Goal: Task Accomplishment & Management: Use online tool/utility

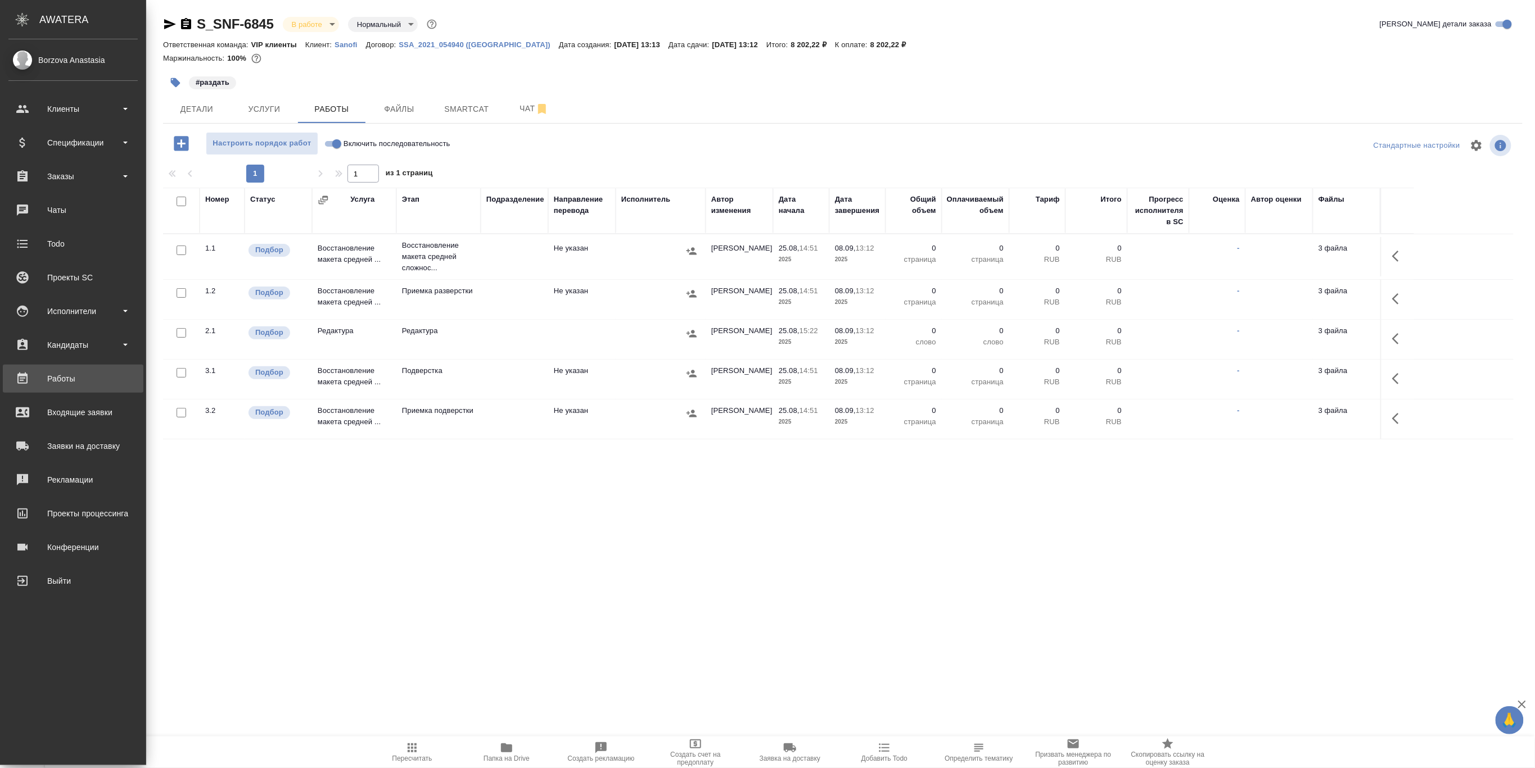
click at [76, 379] on div "Работы" at bounding box center [72, 378] width 129 height 17
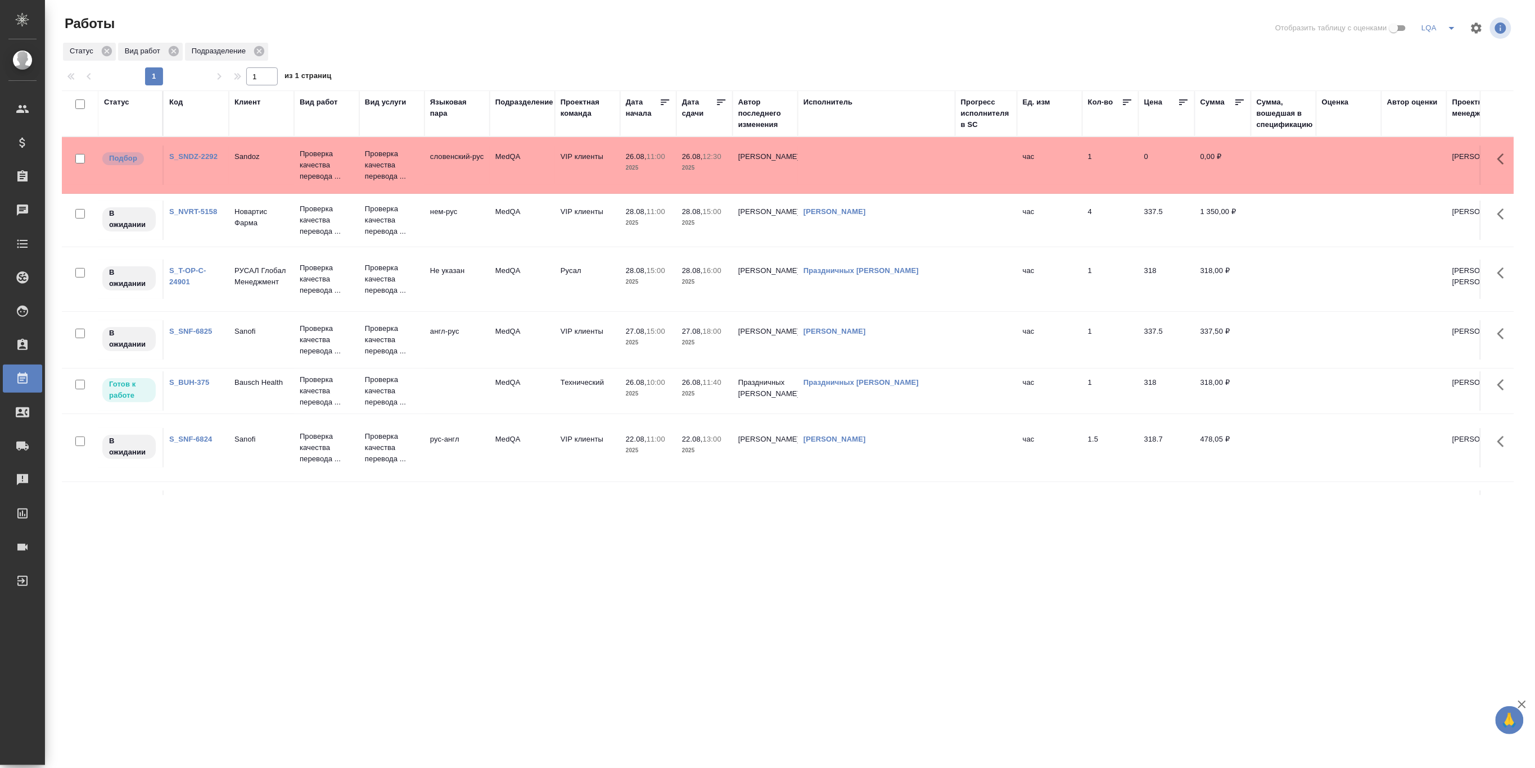
click at [693, 165] on p "2025" at bounding box center [704, 167] width 45 height 11
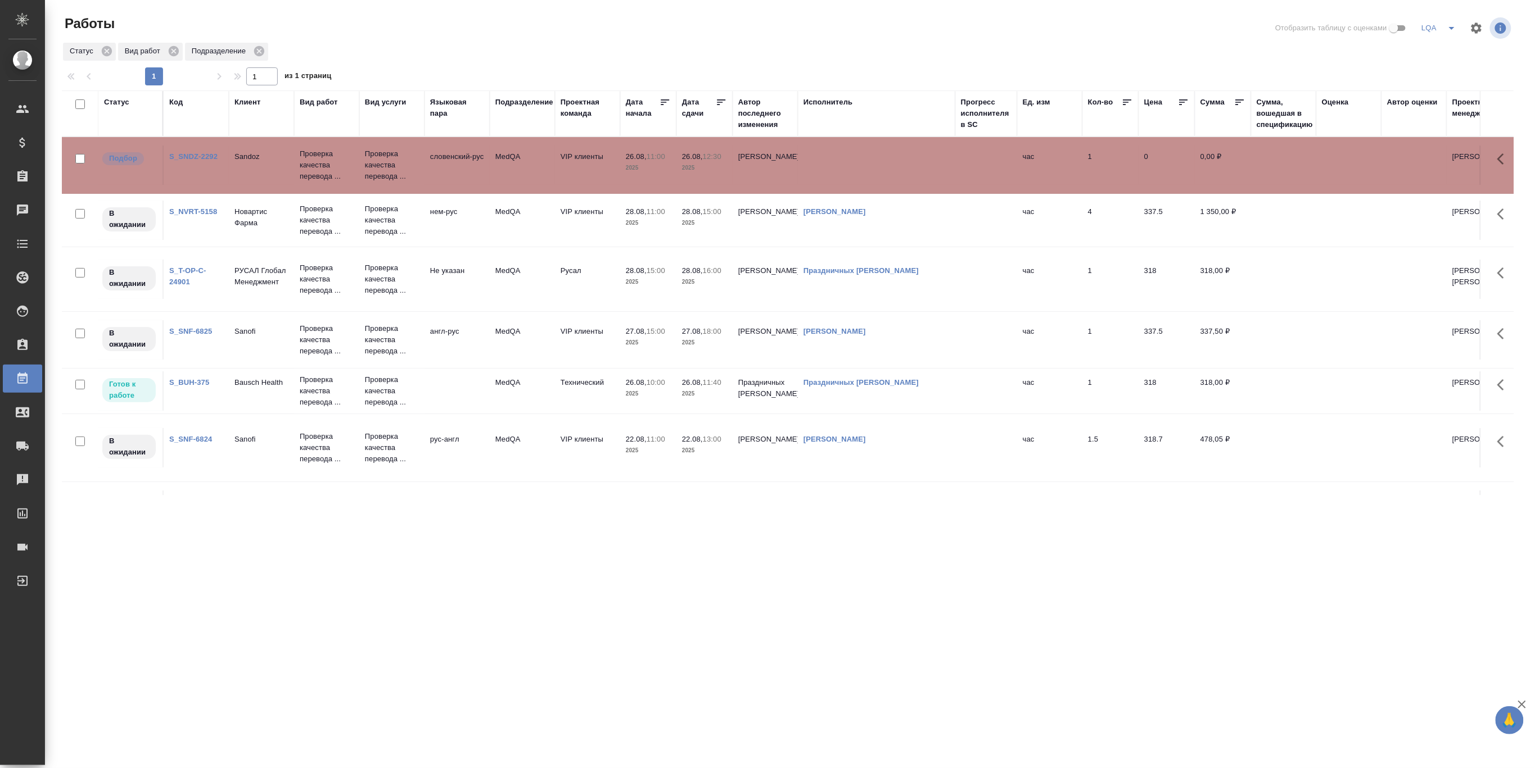
click at [693, 165] on p "2025" at bounding box center [704, 167] width 45 height 11
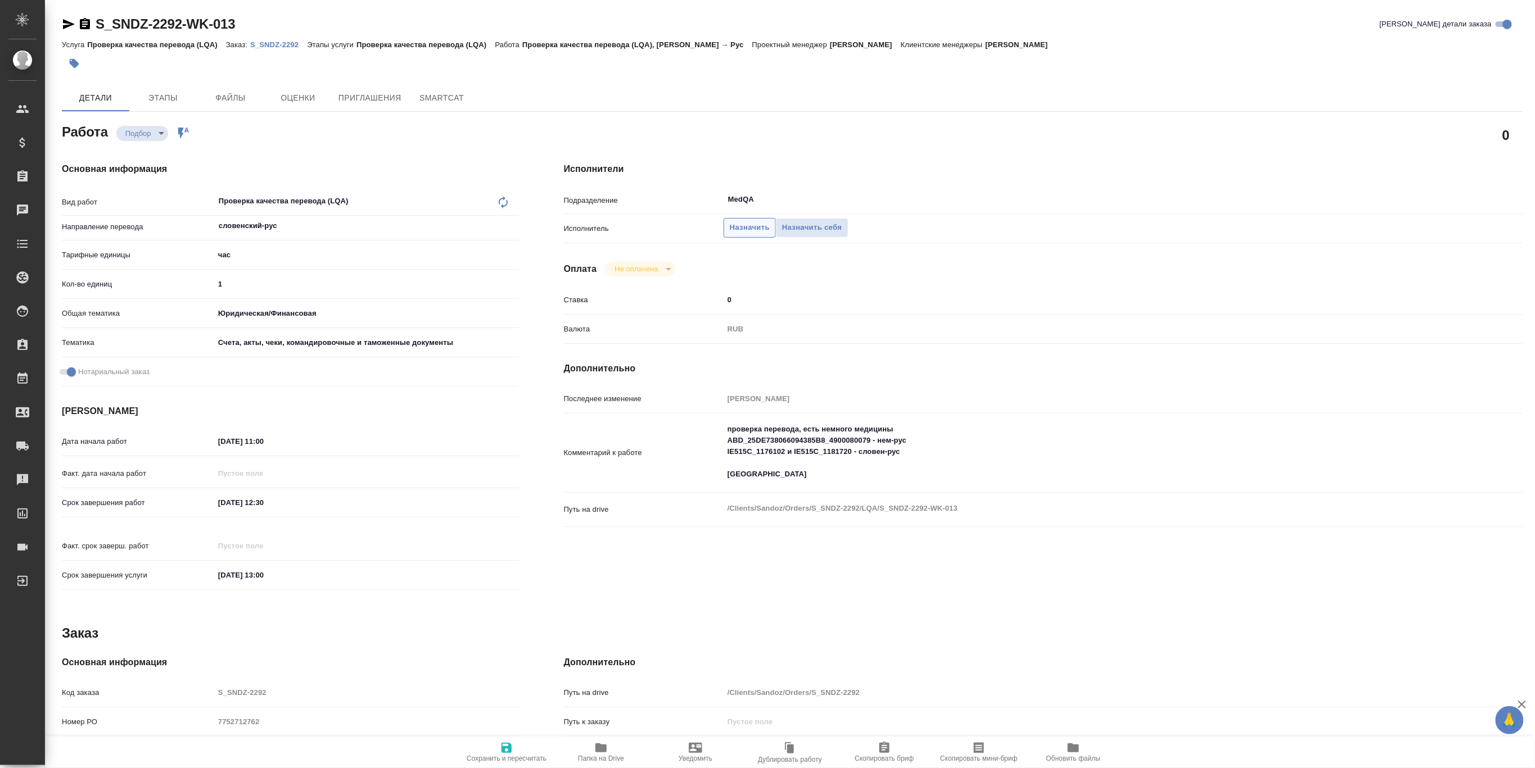
type textarea "x"
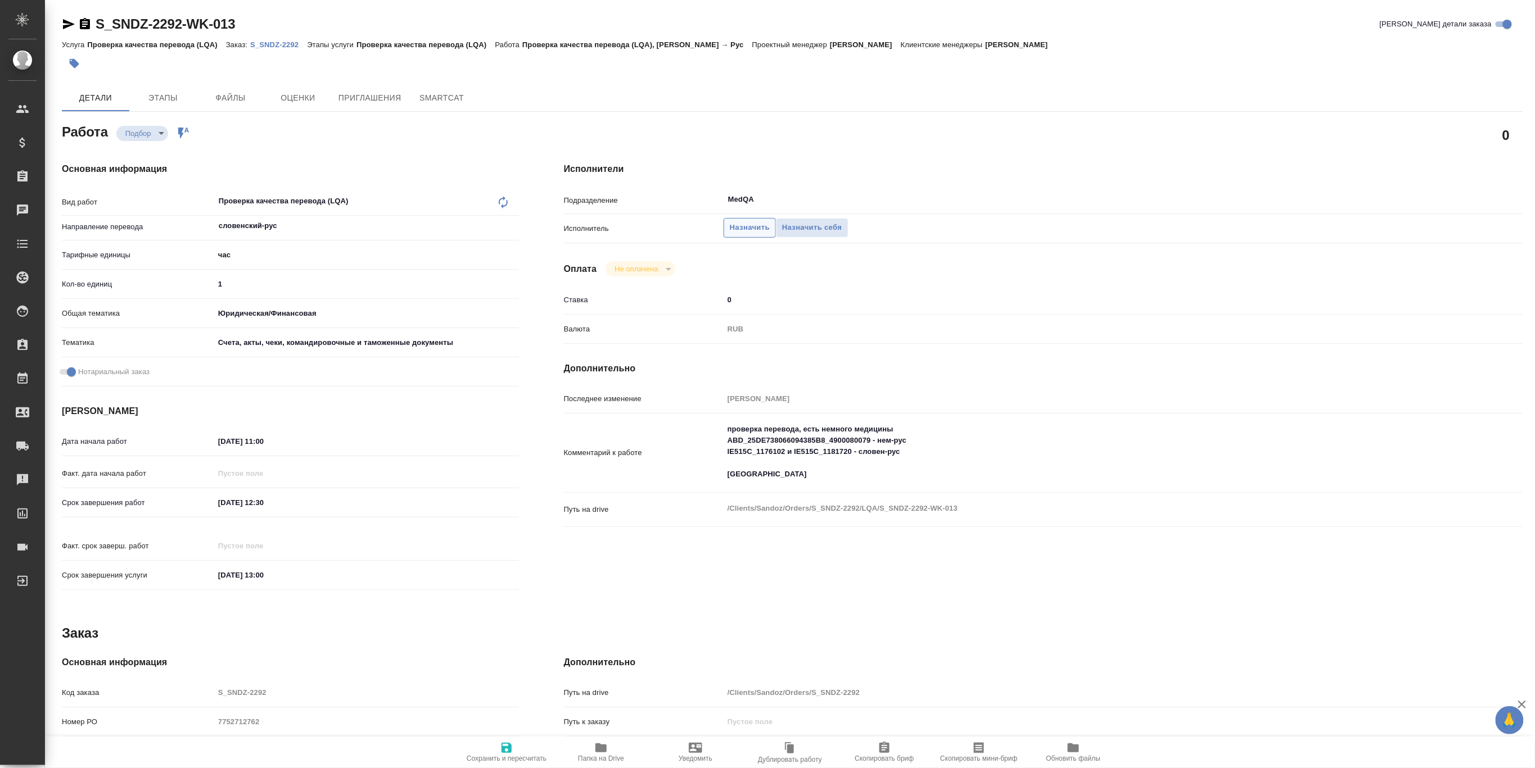
type textarea "x"
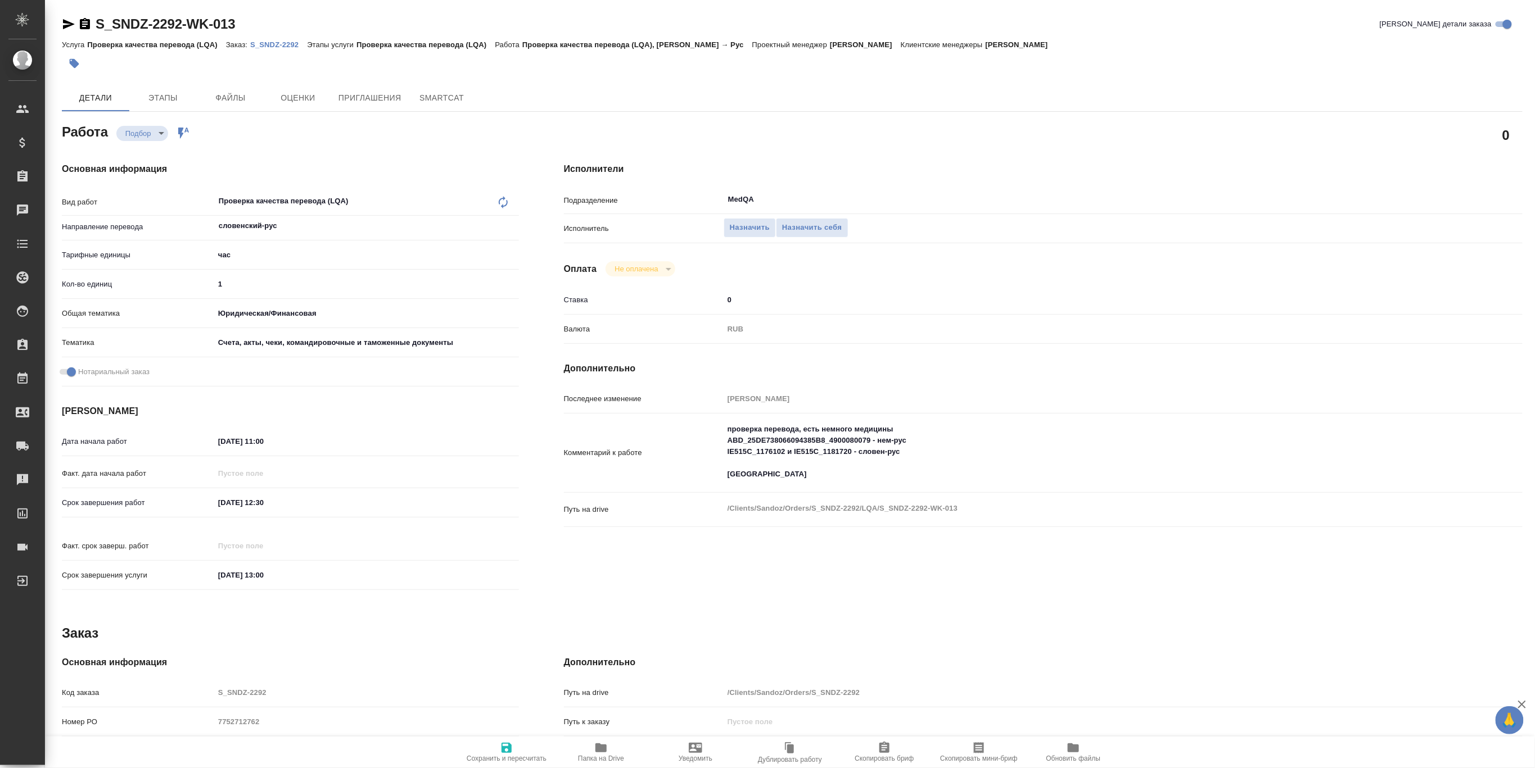
type textarea "x"
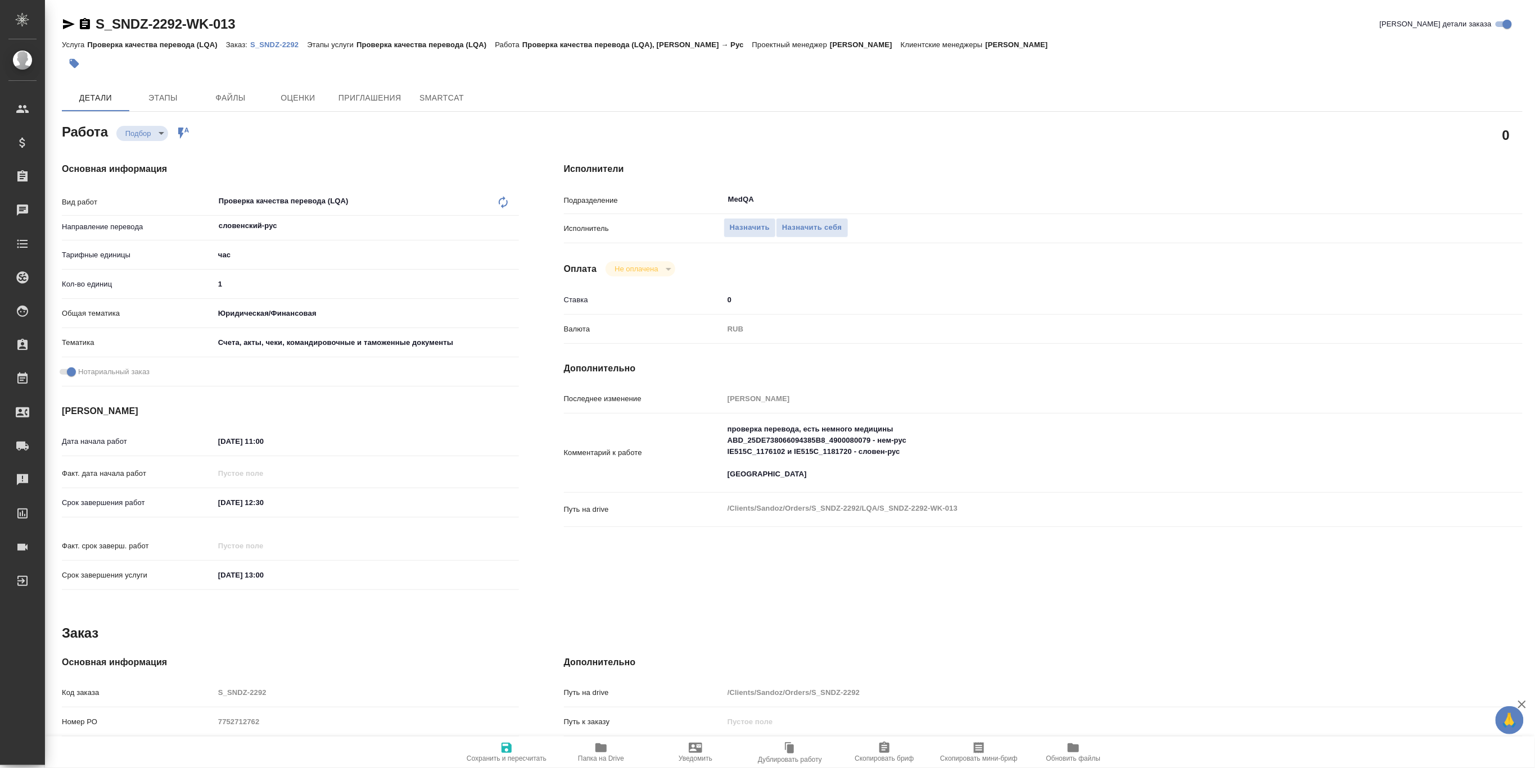
type textarea "x"
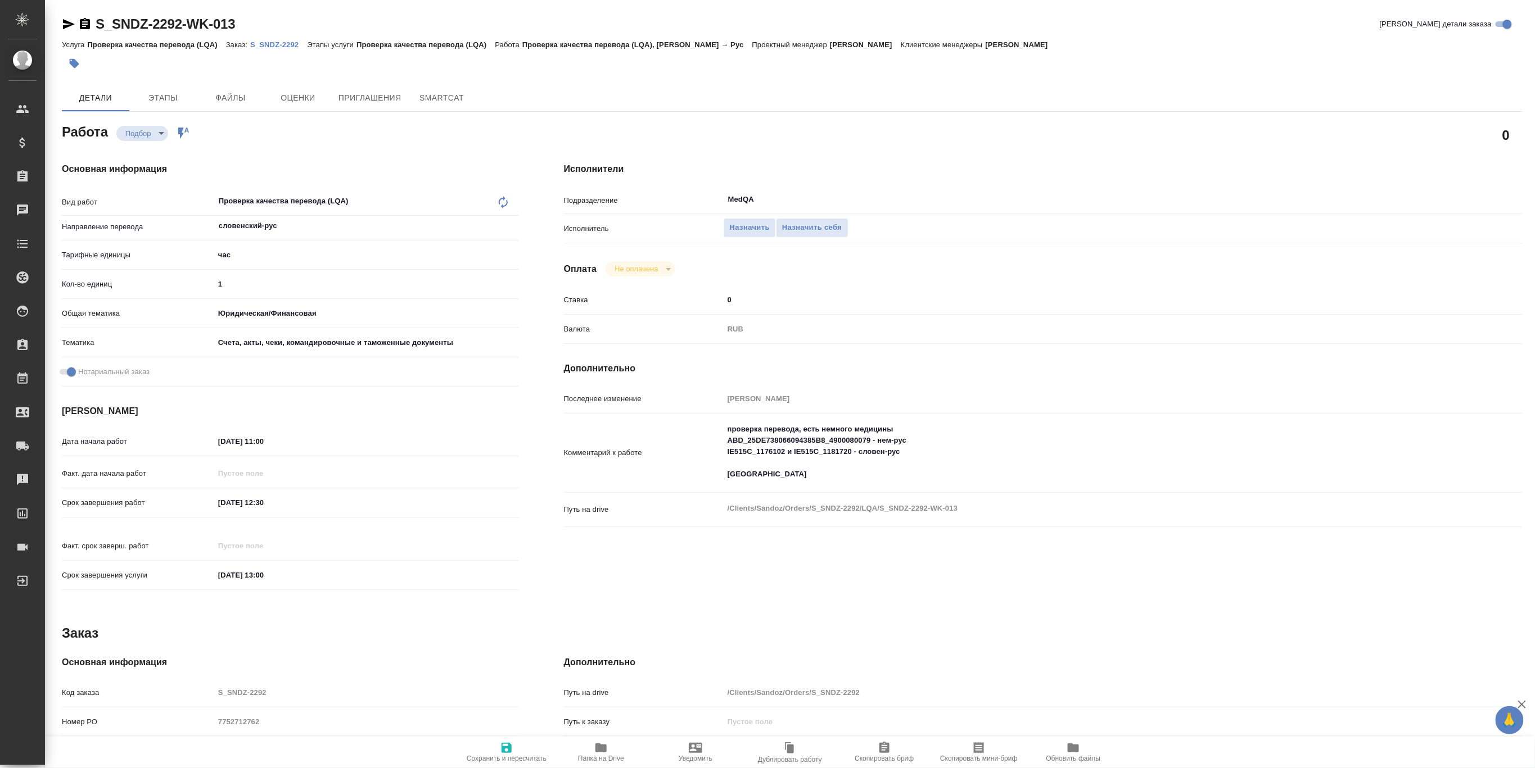
type textarea "x"
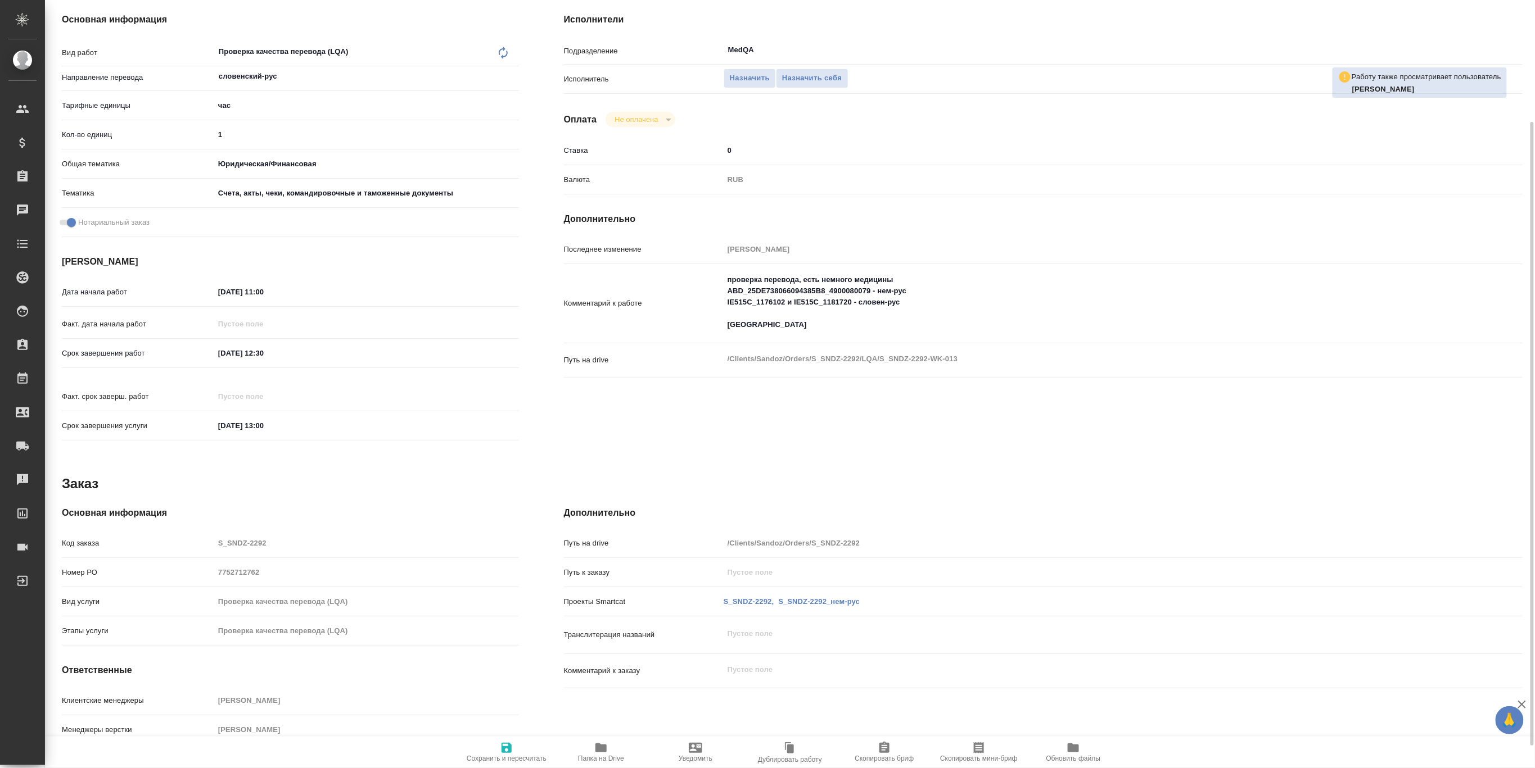
scroll to position [177, 0]
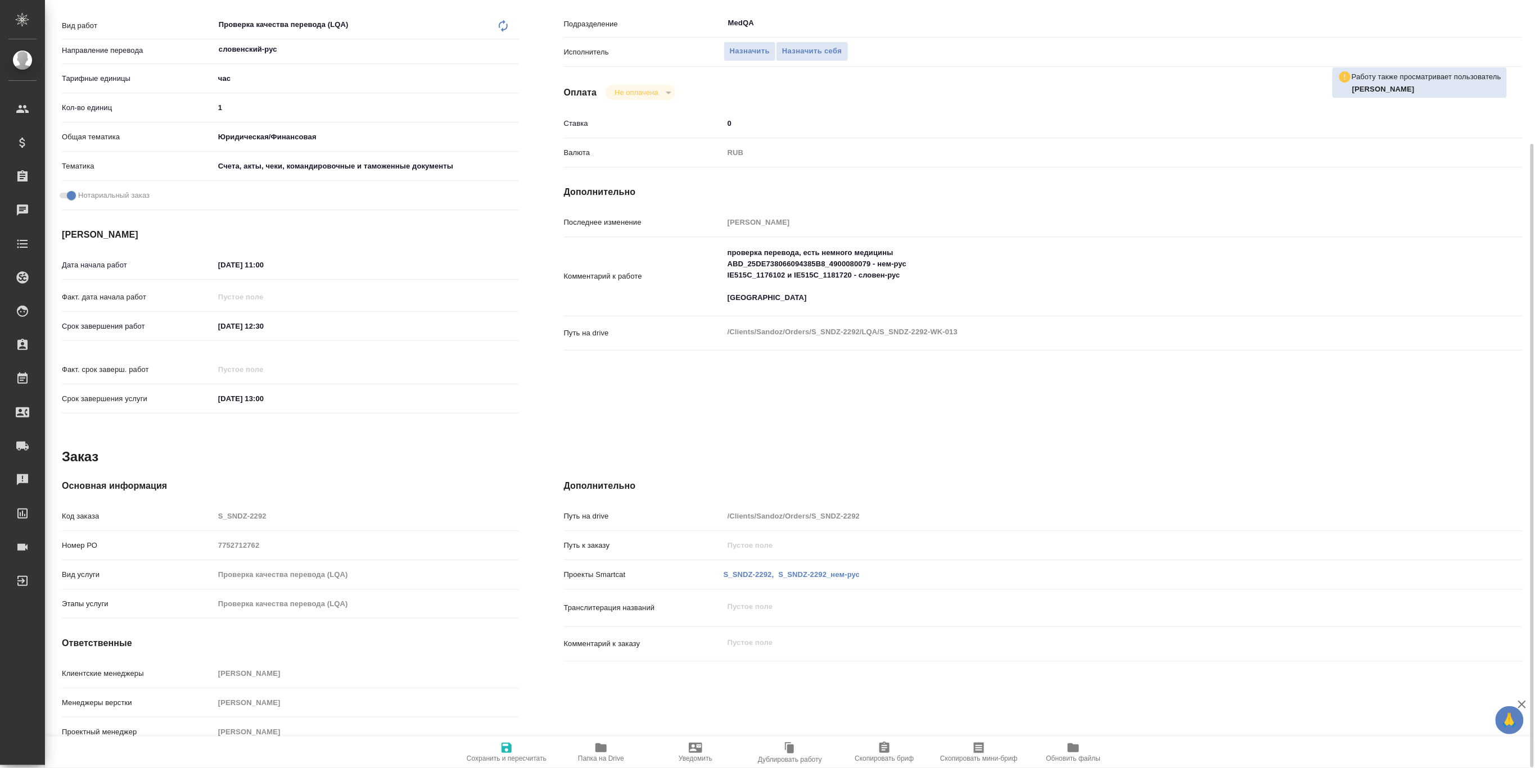
click at [604, 748] on icon "button" at bounding box center [600, 748] width 11 height 9
